Goal: Task Accomplishment & Management: Manage account settings

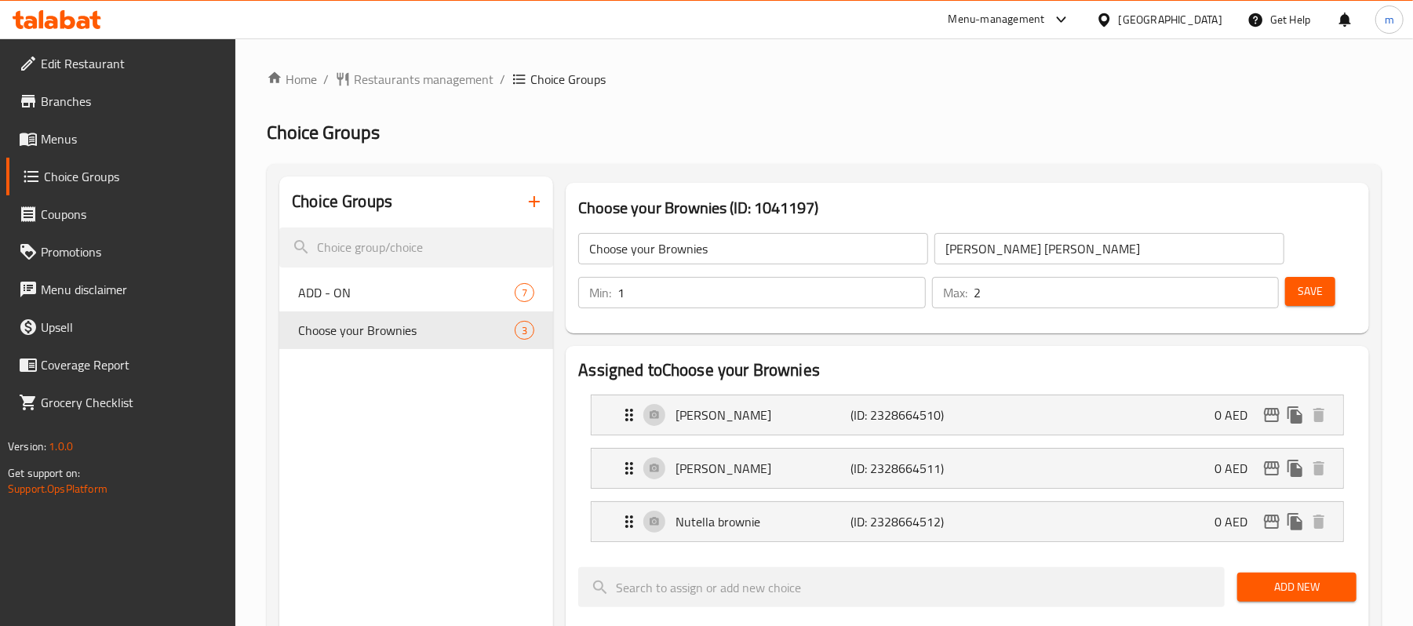
click at [48, 104] on span "Branches" at bounding box center [132, 101] width 183 height 19
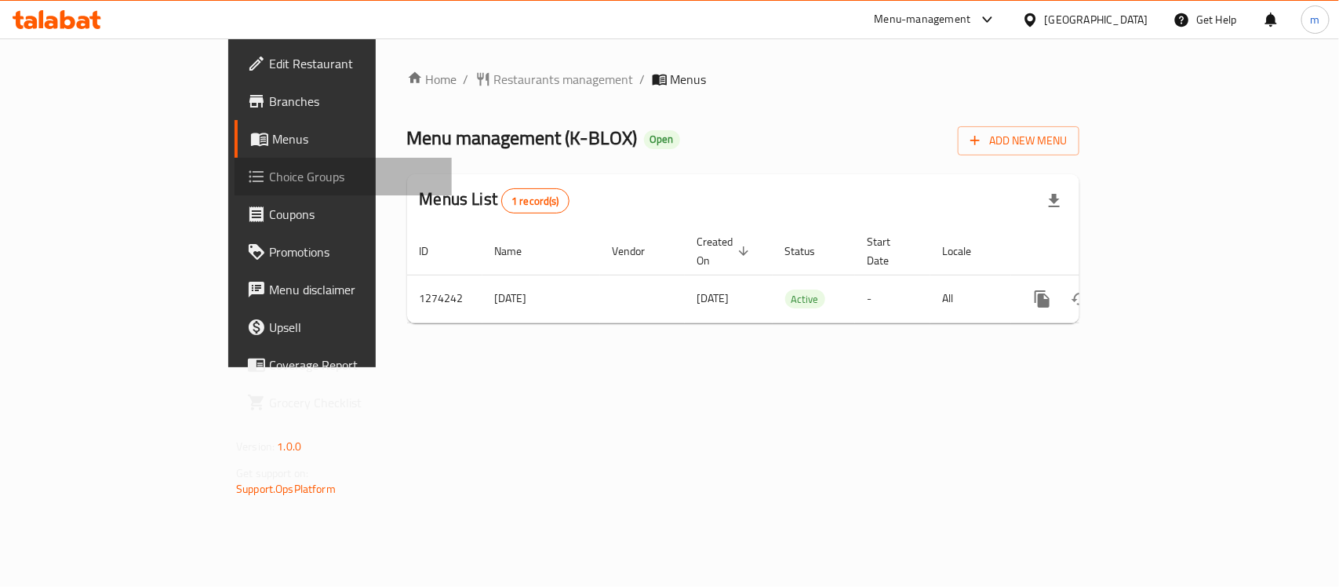
click at [269, 180] on span "Choice Groups" at bounding box center [354, 176] width 170 height 19
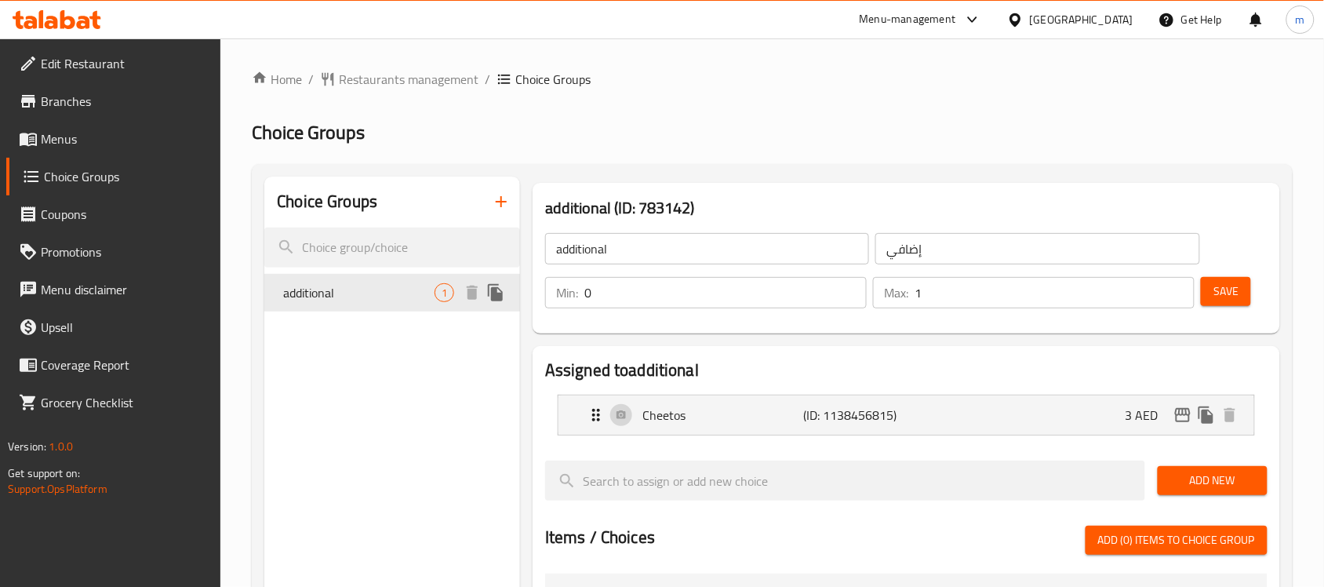
click at [355, 289] on span "additional" at bounding box center [358, 292] width 151 height 19
